Goal: Navigation & Orientation: Find specific page/section

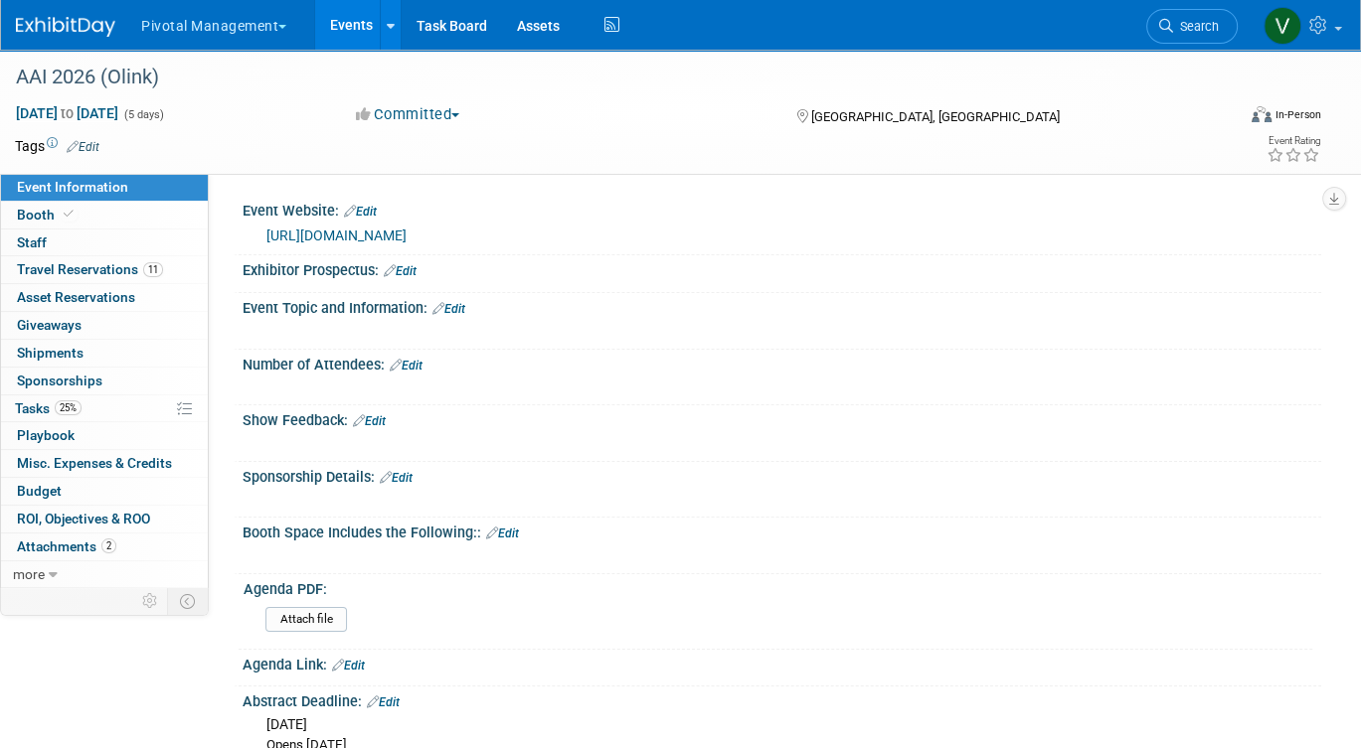
click at [349, 23] on link "Events" at bounding box center [351, 25] width 73 height 50
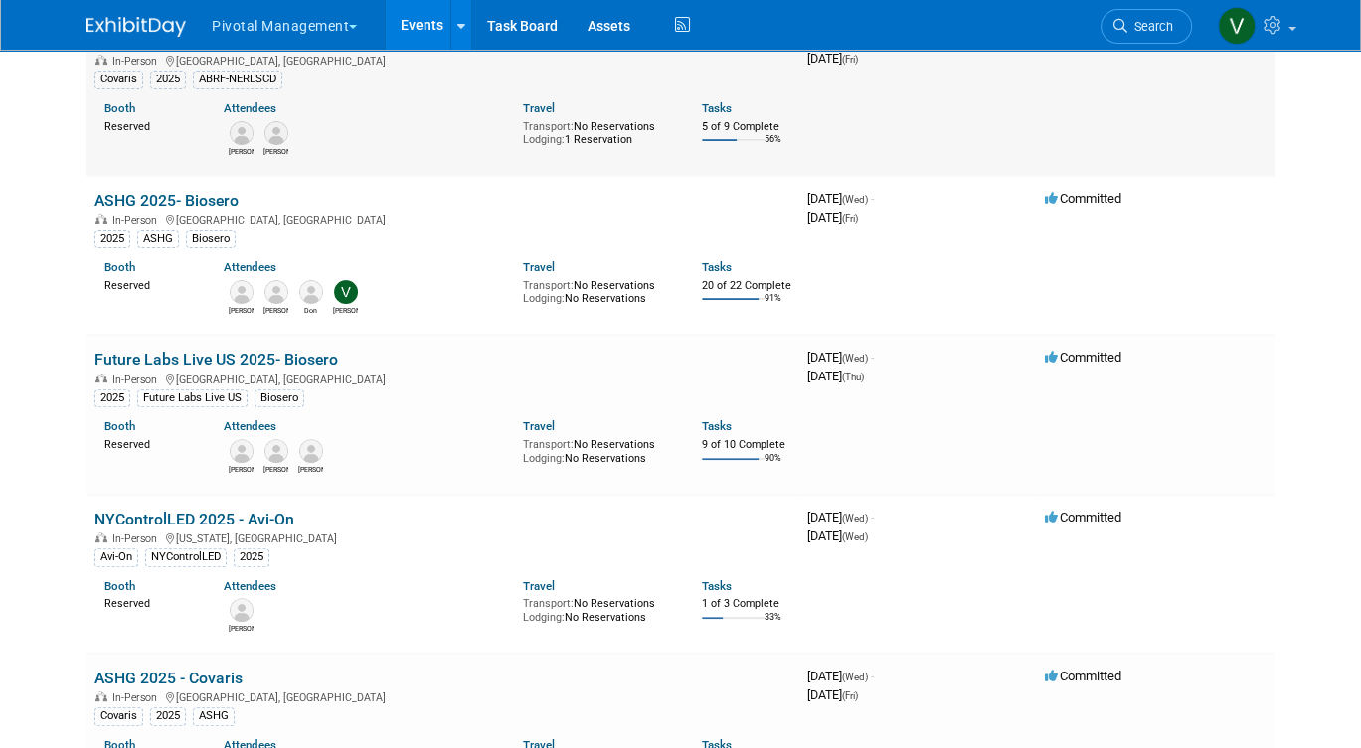
scroll to position [6139, 0]
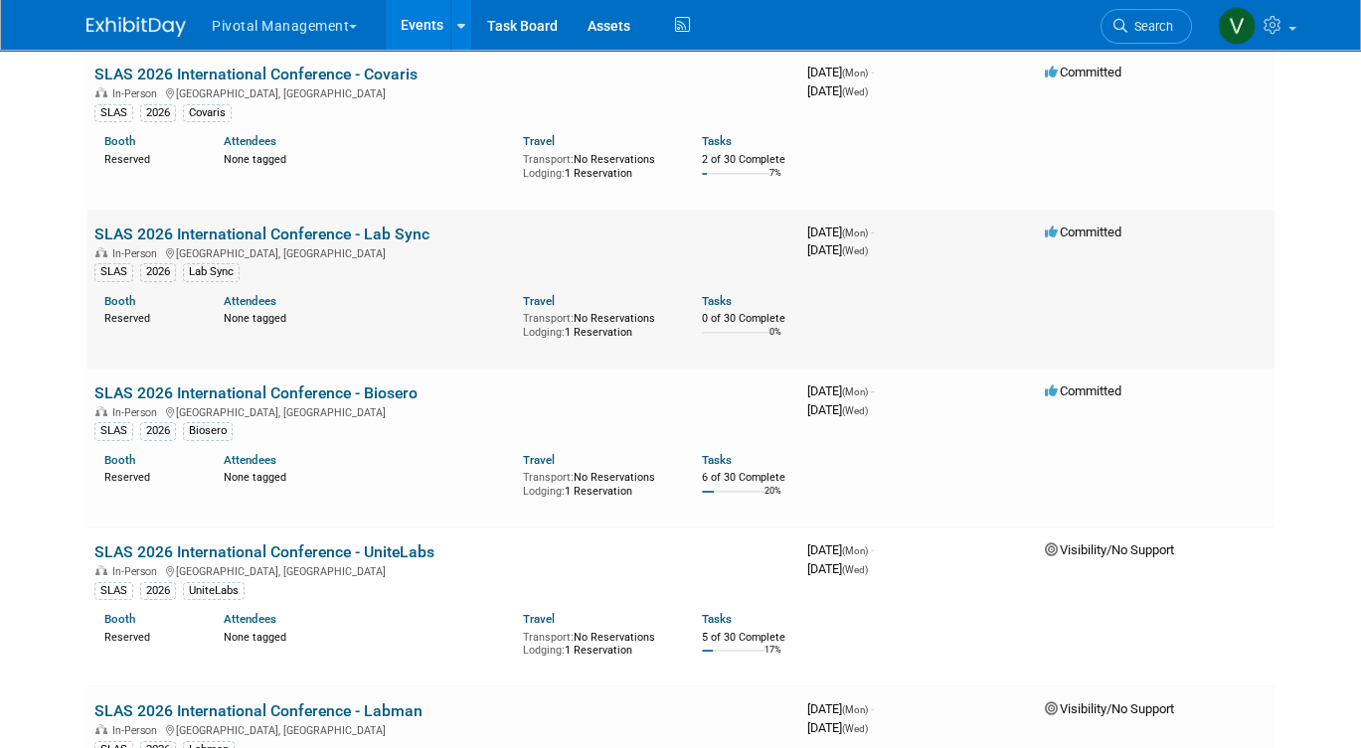
click at [171, 244] on link "SLAS 2026 International Conference - Lab Sync" at bounding box center [261, 234] width 335 height 19
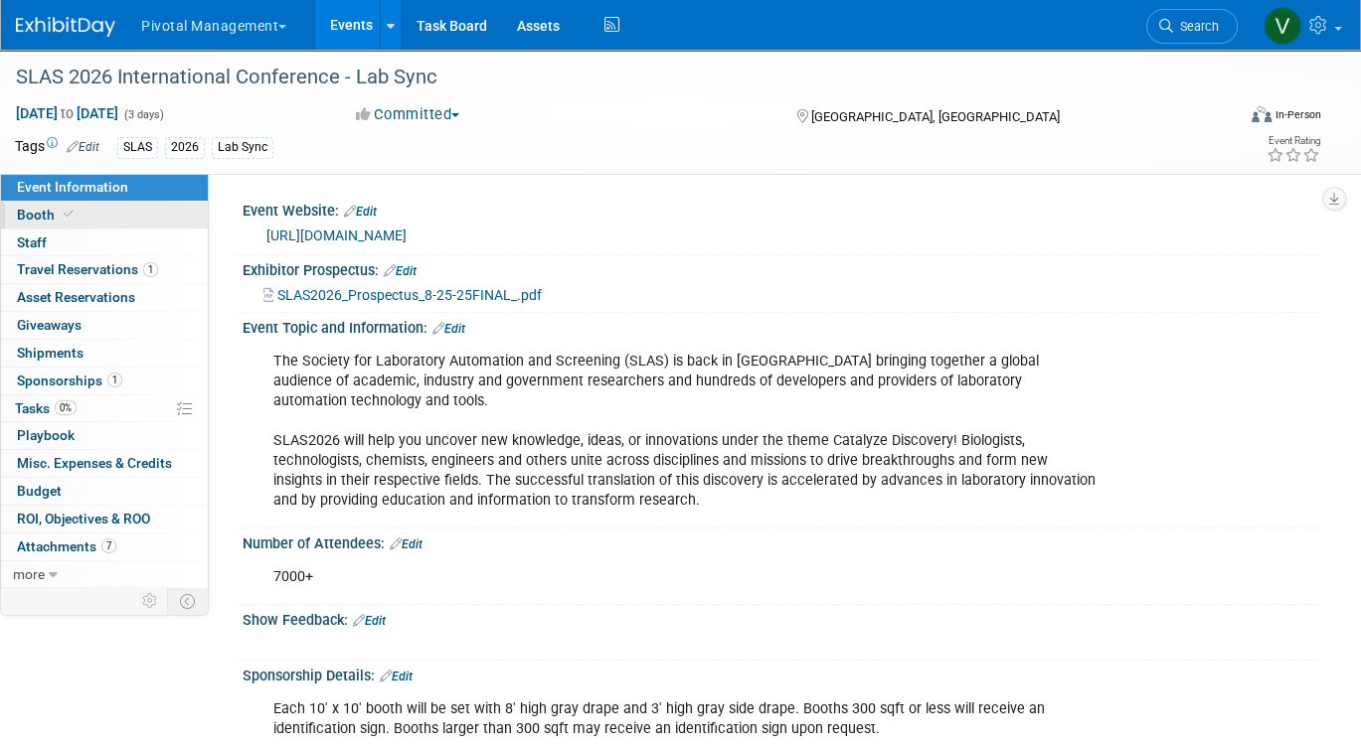
click at [106, 214] on link "Booth" at bounding box center [104, 215] width 207 height 27
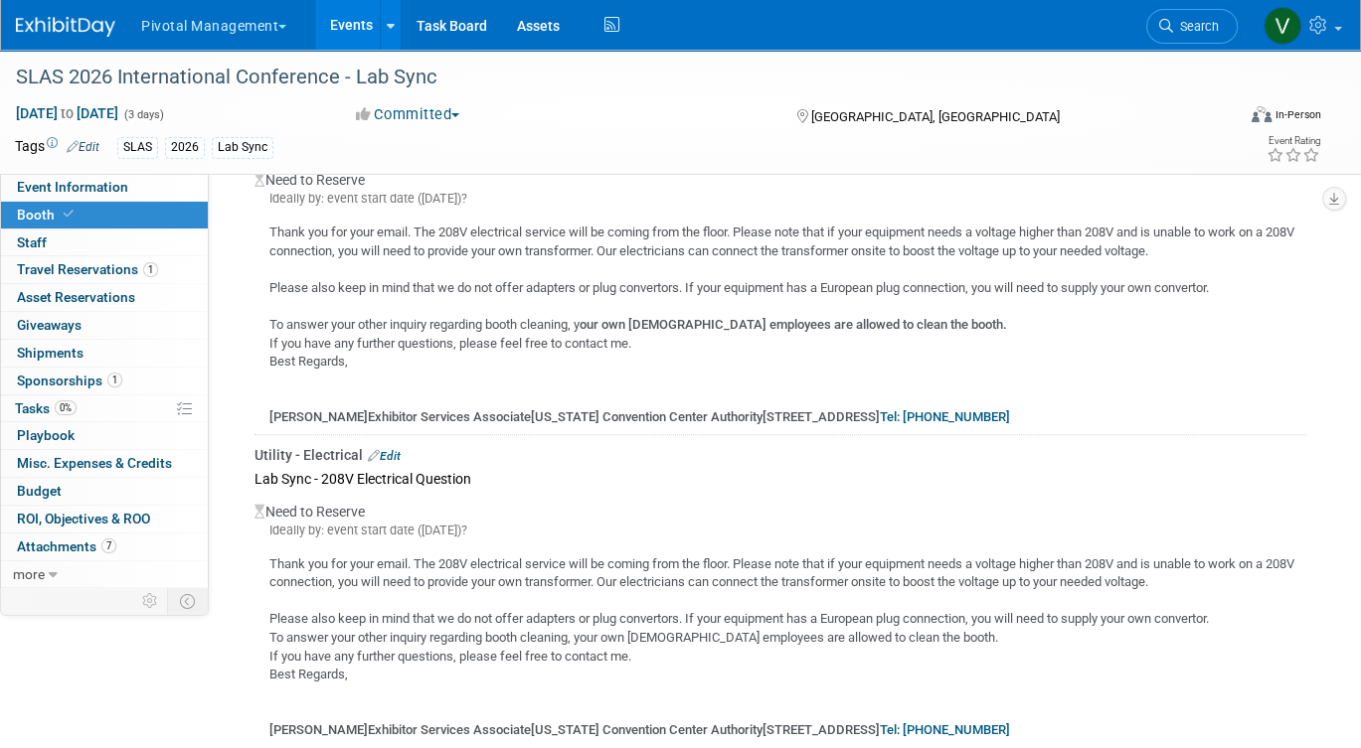
scroll to position [1920, 0]
